Goal: Task Accomplishment & Management: Use online tool/utility

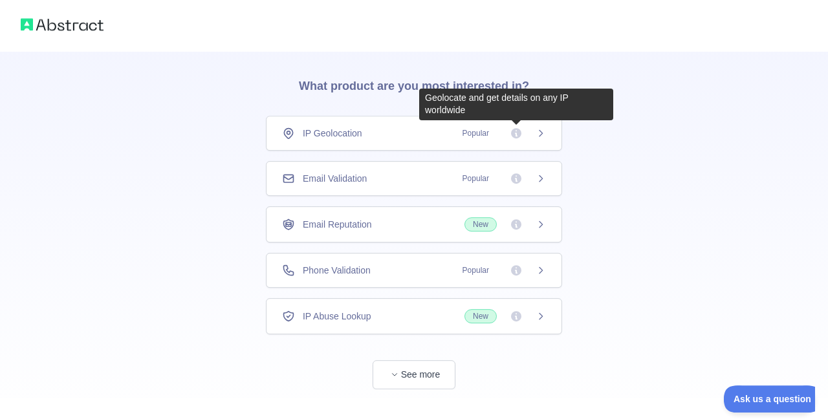
scroll to position [56, 0]
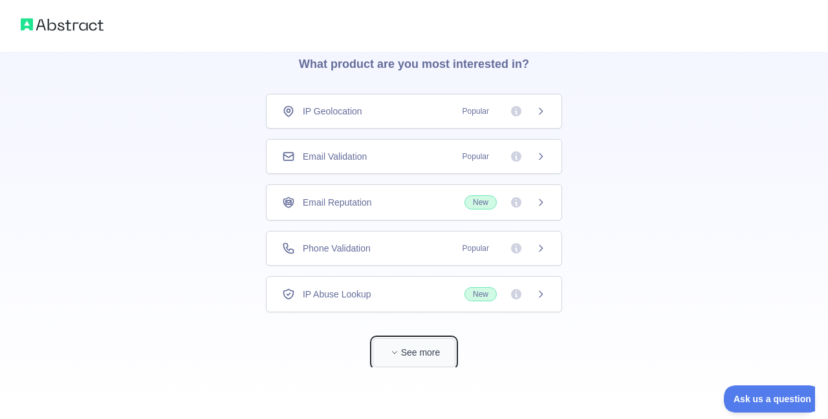
click at [399, 354] on icon "button" at bounding box center [395, 353] width 8 height 8
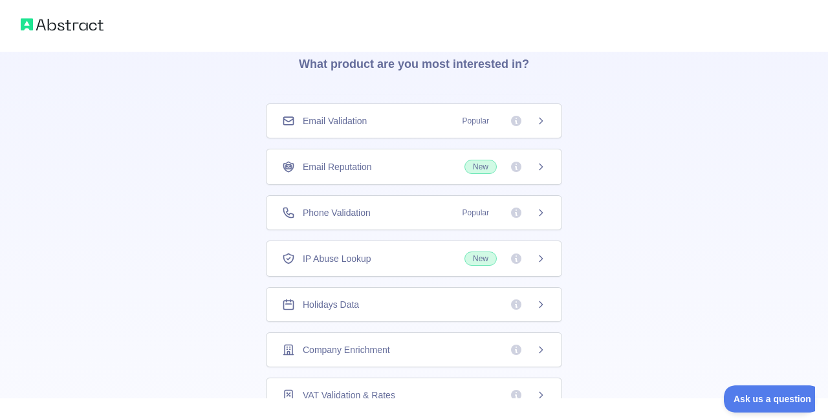
scroll to position [50, 0]
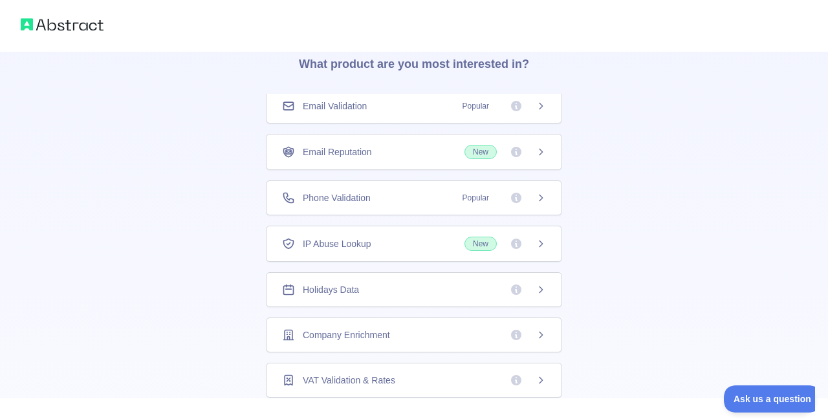
click at [531, 329] on span at bounding box center [528, 335] width 36 height 13
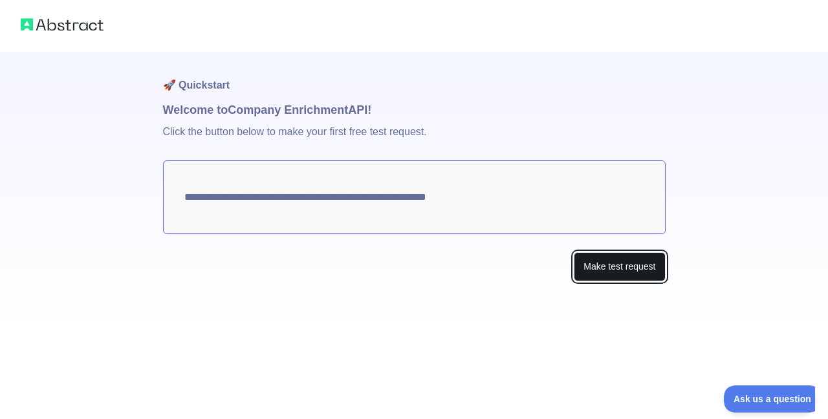
click at [628, 265] on button "Make test request" at bounding box center [619, 266] width 91 height 29
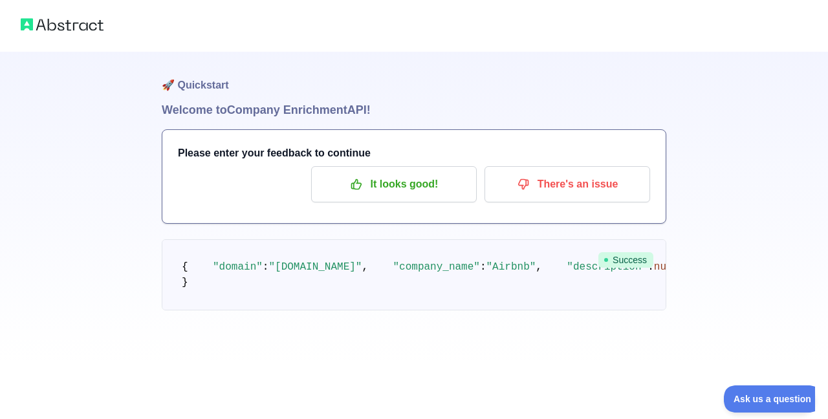
click at [422, 165] on div "Please enter your feedback to continue It looks good! There's an issue" at bounding box center [413, 176] width 503 height 93
click at [407, 179] on p "It looks good!" at bounding box center [394, 184] width 146 height 22
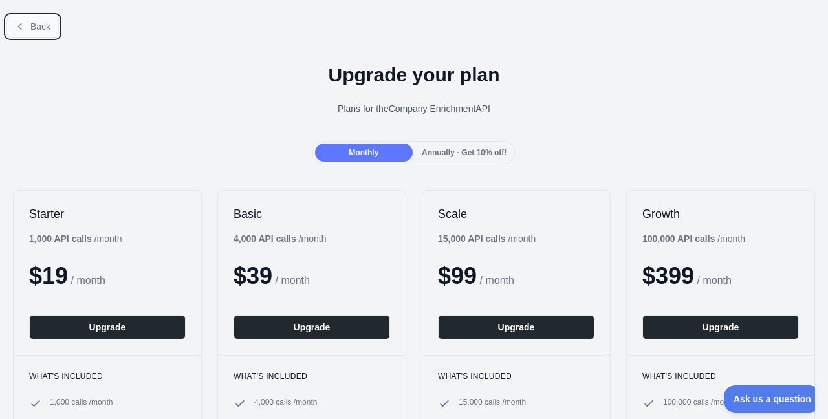
click at [30, 30] on button "Back" at bounding box center [32, 27] width 52 height 22
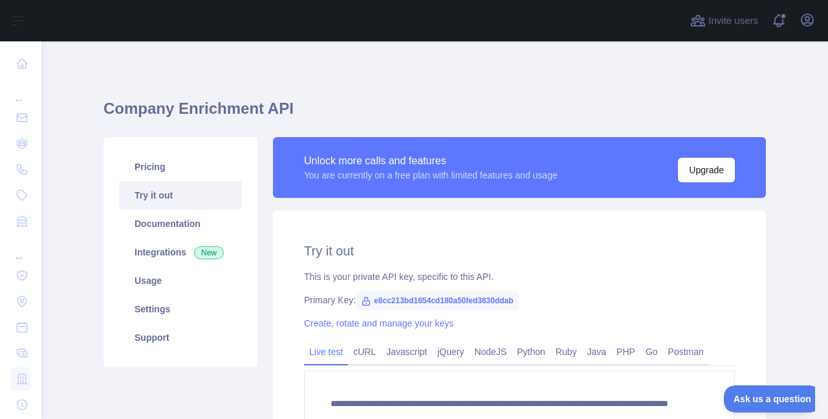
scroll to position [78, 0]
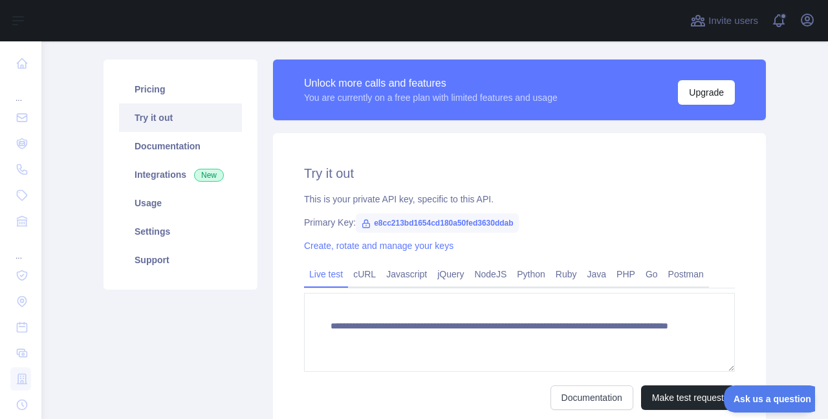
click at [367, 221] on icon at bounding box center [366, 224] width 7 height 8
drag, startPoint x: 369, startPoint y: 218, endPoint x: 527, endPoint y: 216, distance: 157.9
click at [527, 216] on div "Primary Key: e8cc213bd1654cd180a50fed3630ddab" at bounding box center [519, 222] width 431 height 13
click at [383, 215] on span "e8cc213bd1654cd180a50fed3630ddab" at bounding box center [437, 223] width 162 height 19
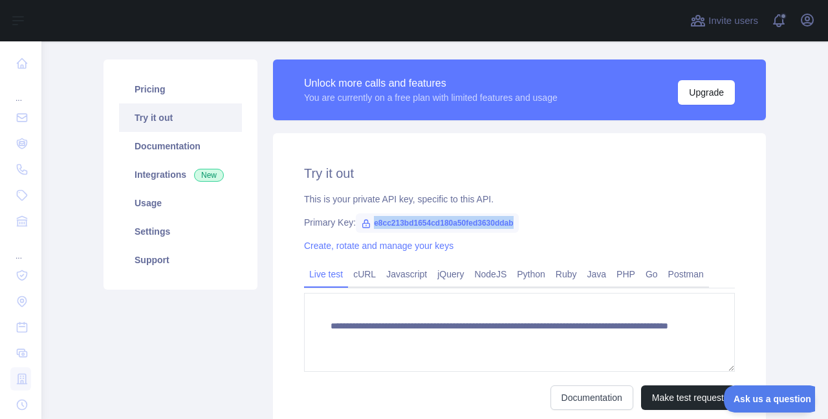
drag, startPoint x: 371, startPoint y: 217, endPoint x: 509, endPoint y: 225, distance: 138.0
click at [509, 225] on span "e8cc213bd1654cd180a50fed3630ddab" at bounding box center [437, 223] width 162 height 19
copy span "e8cc213bd1654cd180a50fed3630ddab"
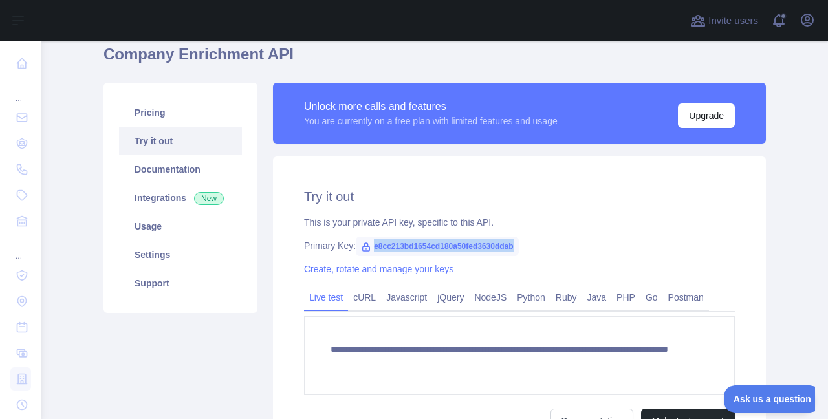
scroll to position [0, 0]
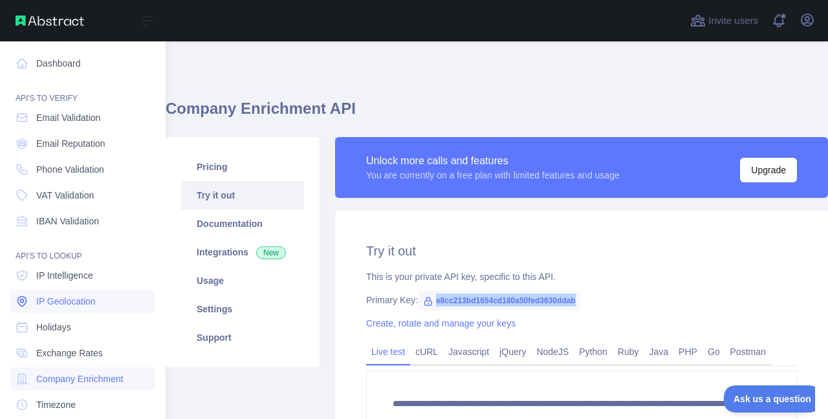
click at [96, 291] on link "IP Geolocation" at bounding box center [82, 301] width 145 height 23
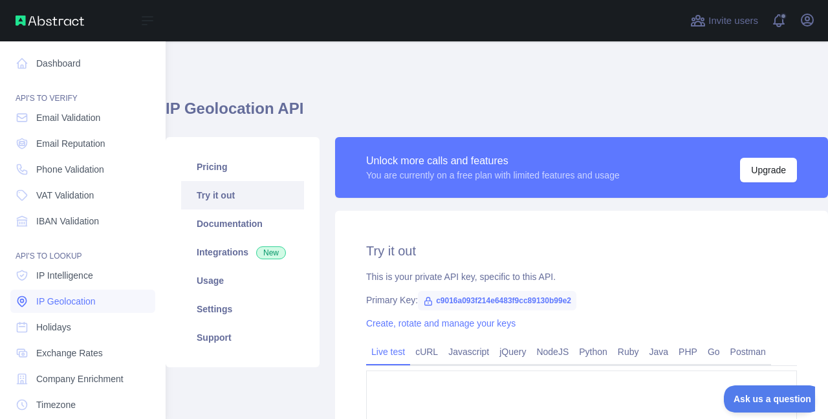
type textarea "**********"
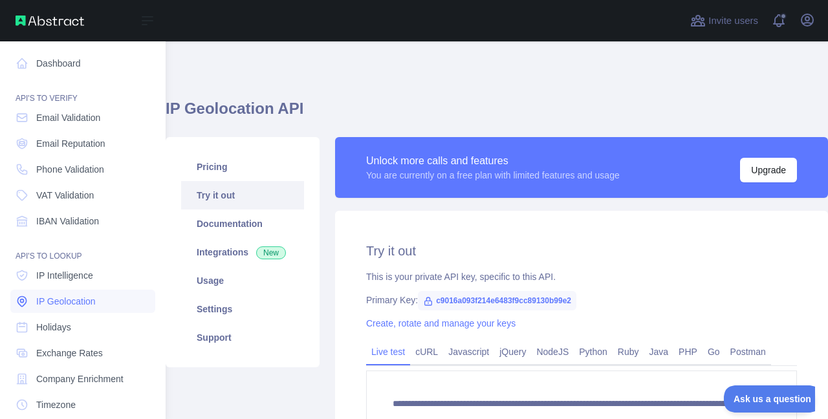
click at [102, 293] on link "IP Geolocation" at bounding box center [82, 301] width 145 height 23
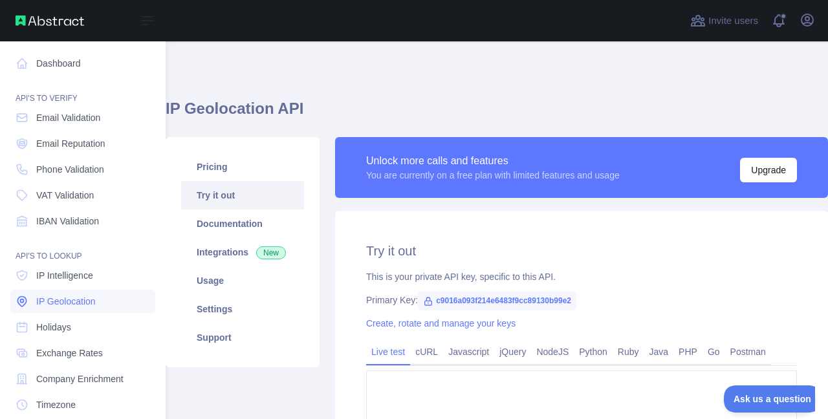
type textarea "**********"
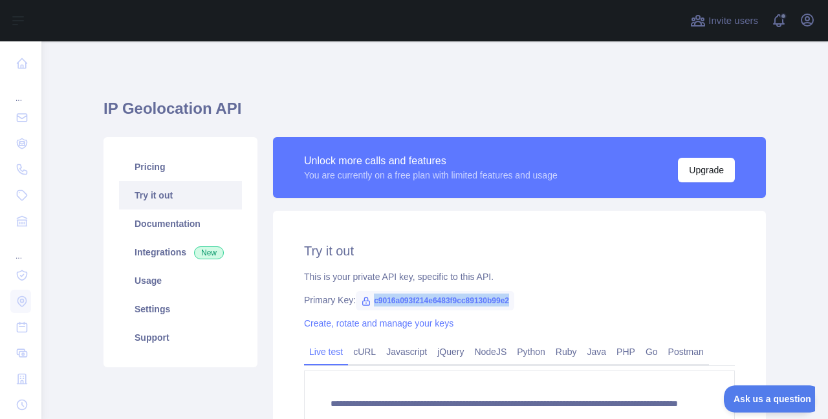
drag, startPoint x: 373, startPoint y: 296, endPoint x: 532, endPoint y: 302, distance: 159.3
click at [532, 302] on div "Primary Key: c9016a093f214e6483f9cc89130b99e2" at bounding box center [519, 300] width 431 height 13
drag, startPoint x: 532, startPoint y: 302, endPoint x: 369, endPoint y: 294, distance: 163.2
drag, startPoint x: 369, startPoint y: 294, endPoint x: 533, endPoint y: 303, distance: 163.9
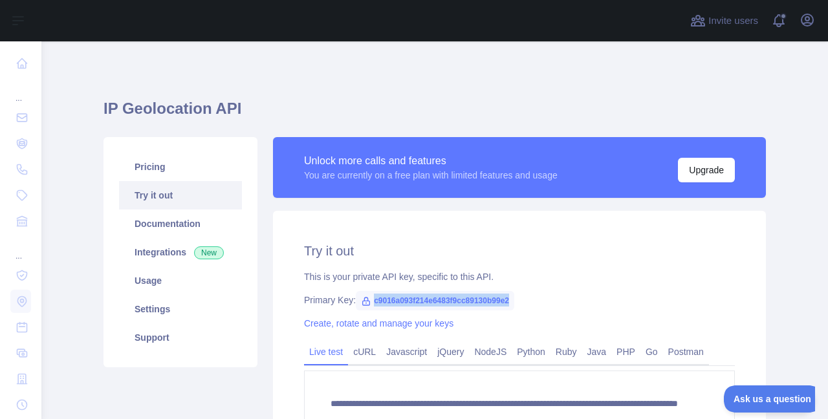
click at [533, 303] on div "Primary Key: c9016a093f214e6483f9cc89130b99e2" at bounding box center [519, 300] width 431 height 13
copy span "c9016a093f214e6483f9cc89130b99e2"
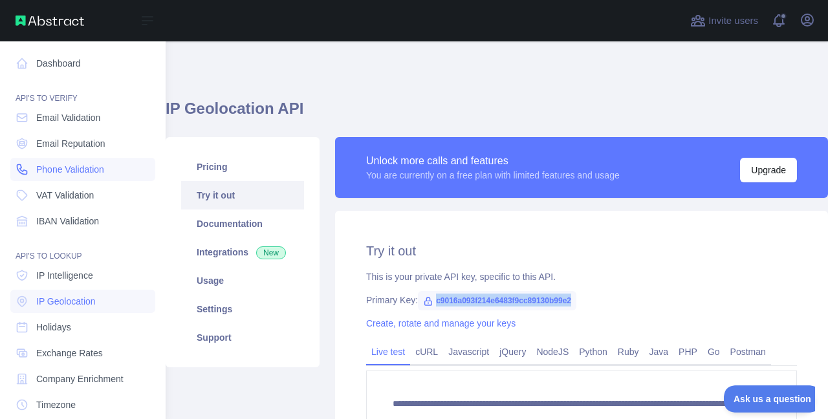
click at [69, 171] on span "Phone Validation" at bounding box center [70, 169] width 68 height 13
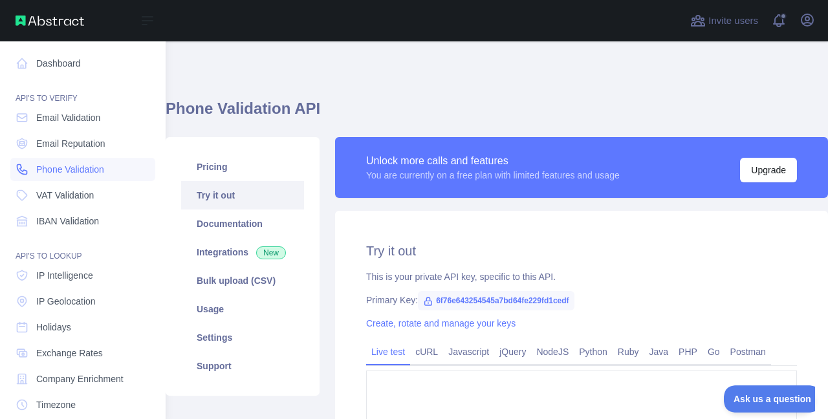
type textarea "**********"
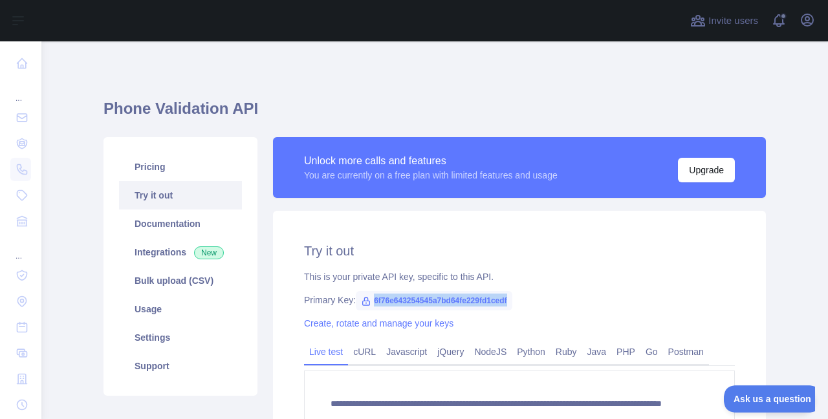
drag, startPoint x: 373, startPoint y: 300, endPoint x: 553, endPoint y: 300, distance: 179.2
click at [553, 300] on div "Primary Key: 6f76e643254545a7bd64fe229fd1cedf" at bounding box center [519, 300] width 431 height 13
copy span "6f76e643254545a7bd64fe229fd1cedf"
